Goal: Check status: Check status

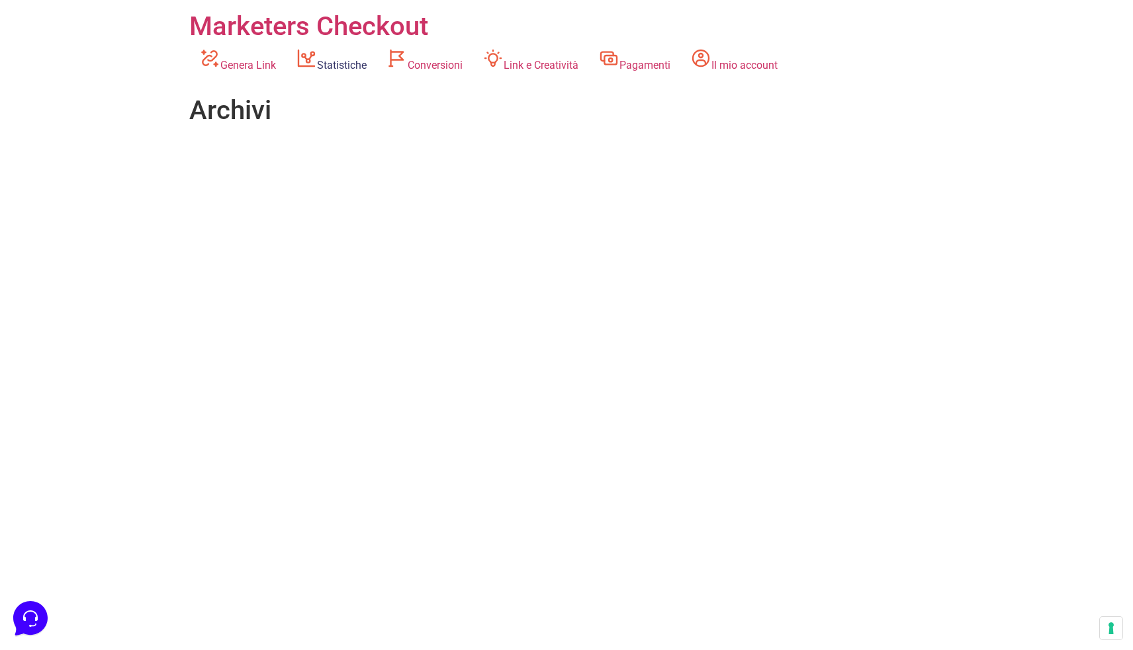
click at [367, 64] on link "Statistiche" at bounding box center [331, 60] width 91 height 36
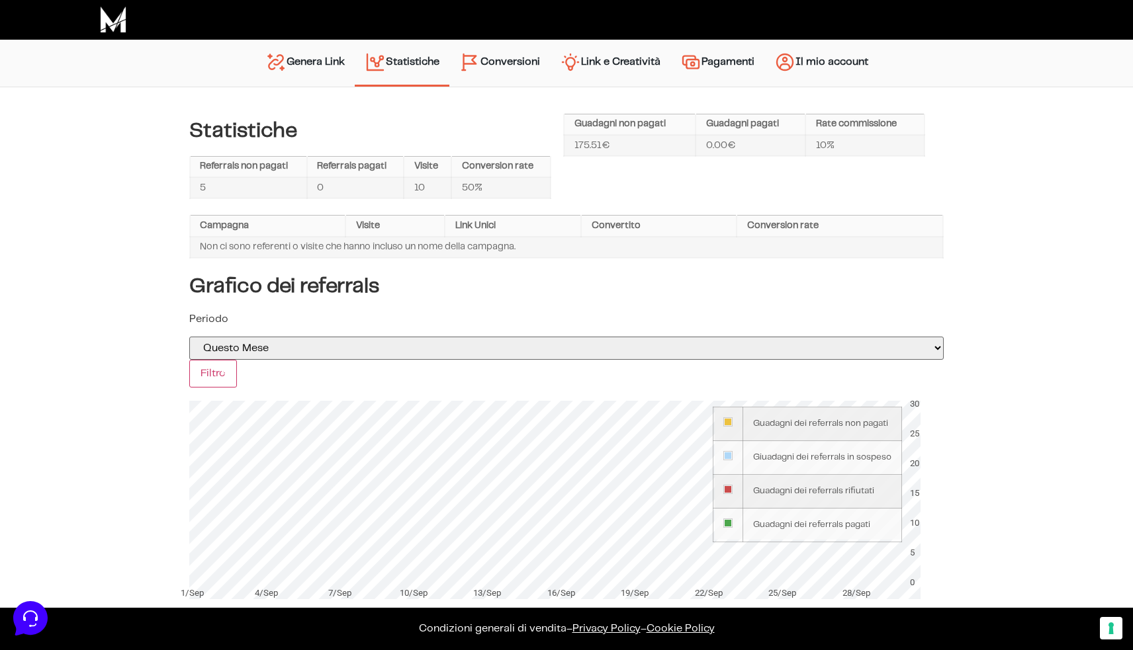
click at [486, 64] on link "Conversioni" at bounding box center [499, 63] width 101 height 34
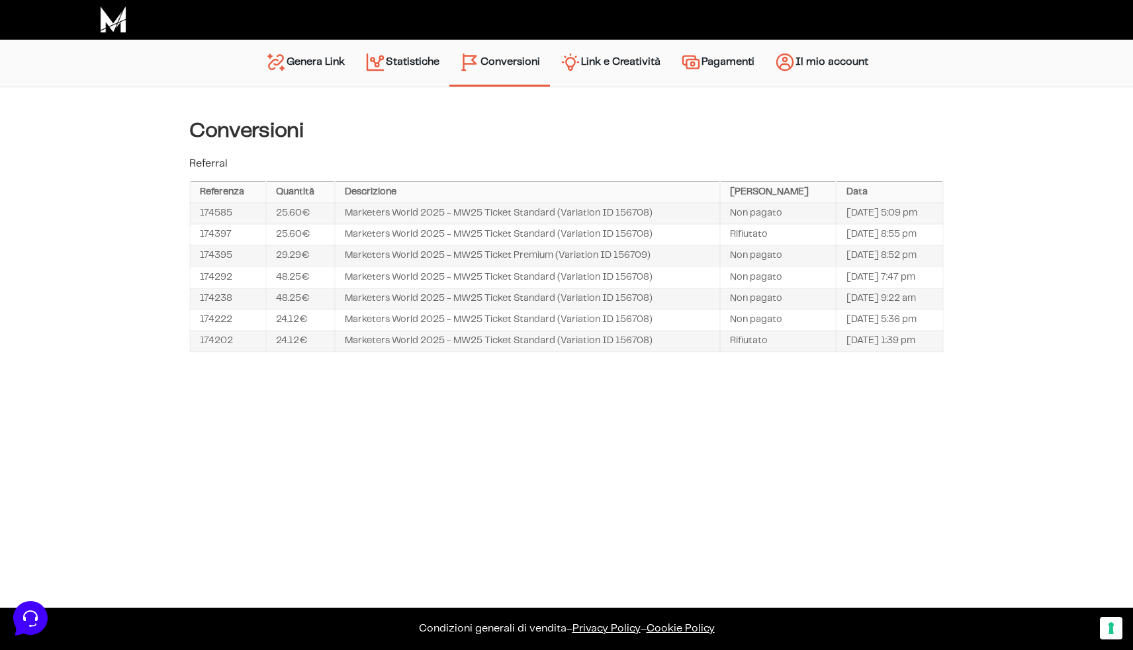
click at [506, 117] on div "URLs Linker Statistiche Link e Creatività Account Impostazioni e Pagamento Graf…" at bounding box center [566, 241] width 1133 height 308
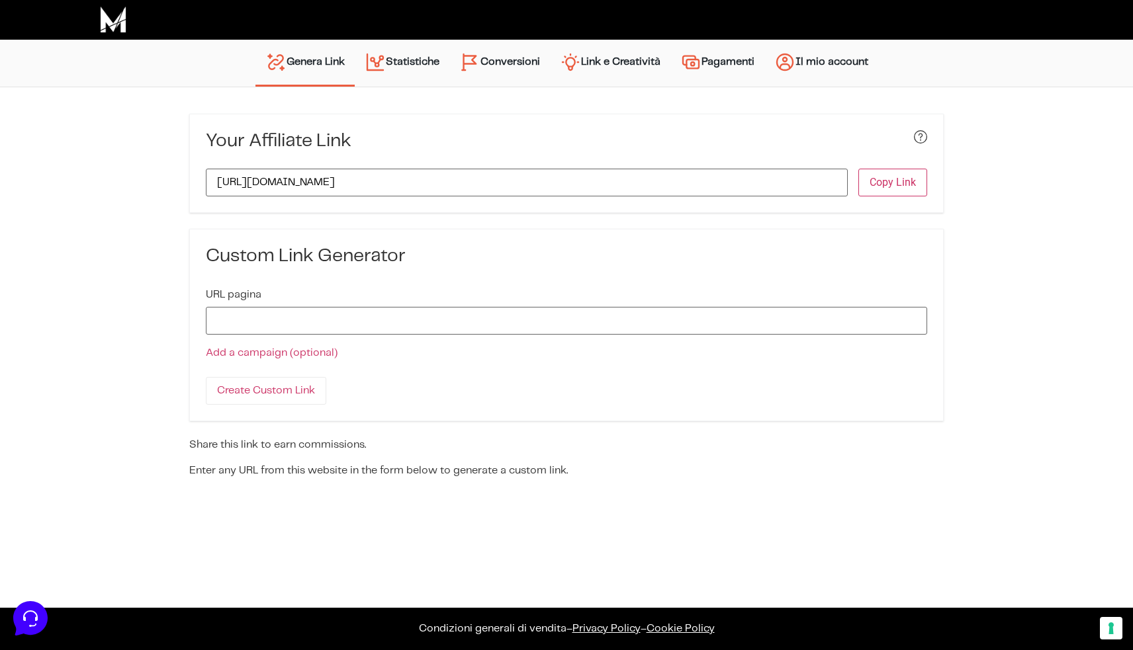
click at [416, 64] on link "Statistiche" at bounding box center [402, 63] width 95 height 34
